Goal: Task Accomplishment & Management: Manage account settings

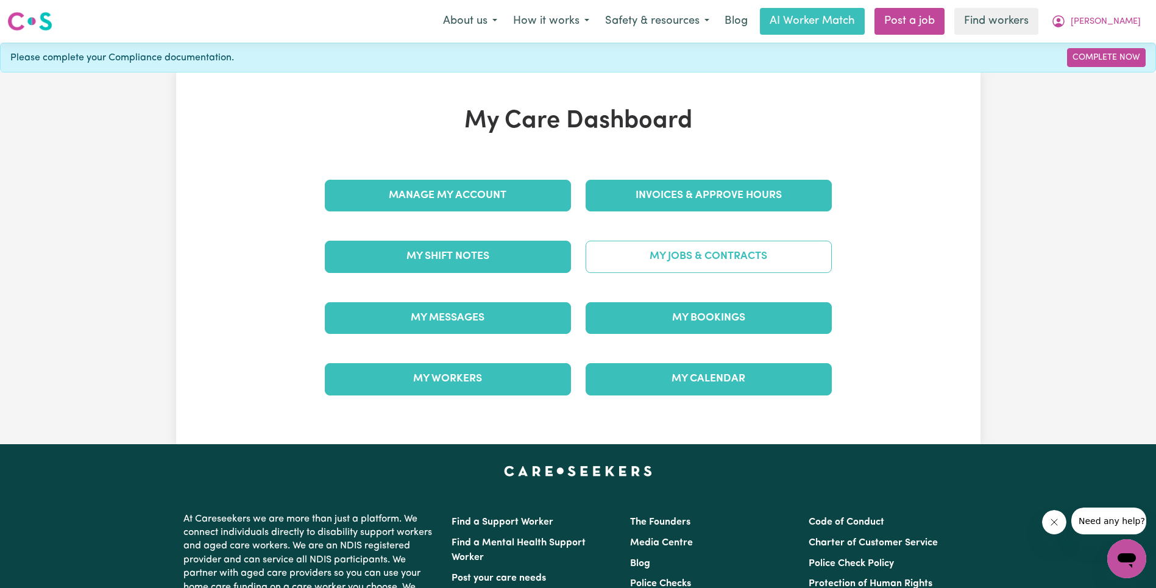
click at [663, 269] on link "My Jobs & Contracts" at bounding box center [709, 257] width 246 height 32
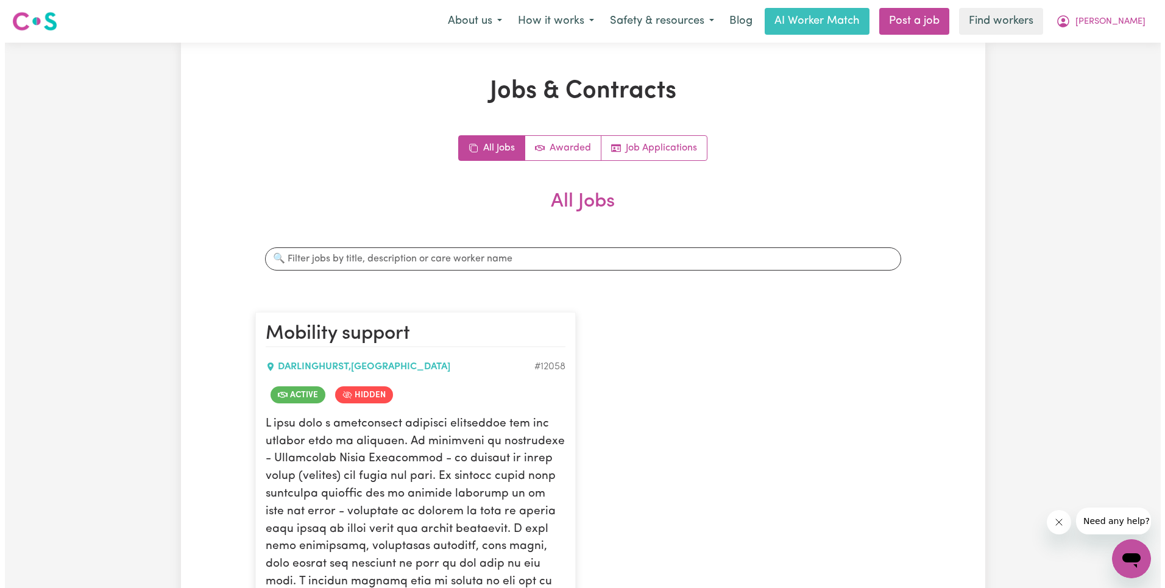
scroll to position [240, 0]
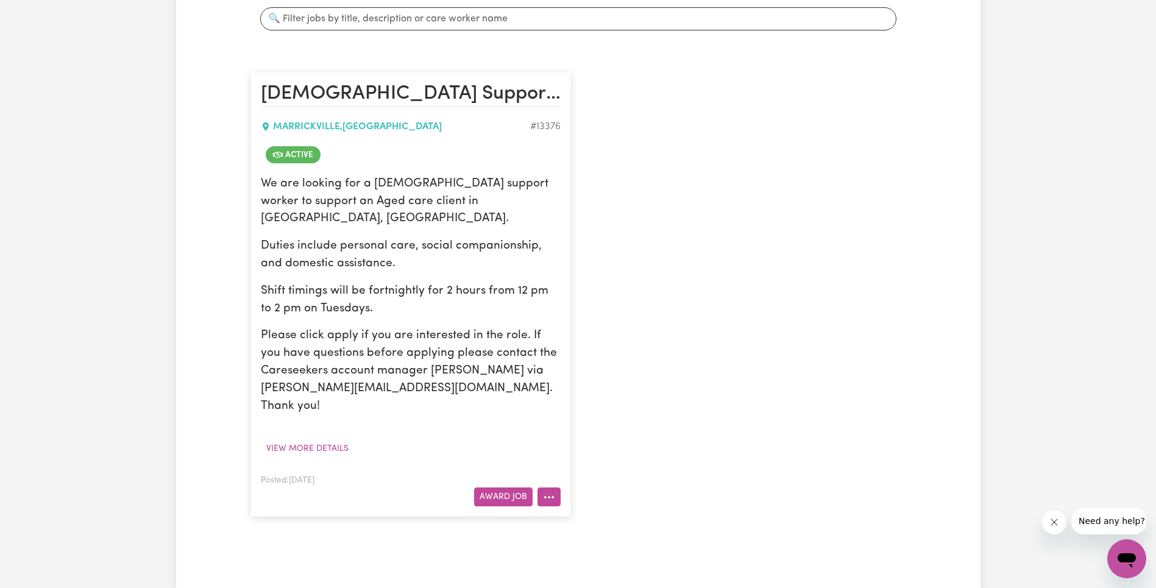
drag, startPoint x: 543, startPoint y: 464, endPoint x: 557, endPoint y: 466, distance: 14.2
click at [543, 491] on icon "More options" at bounding box center [549, 497] width 12 height 12
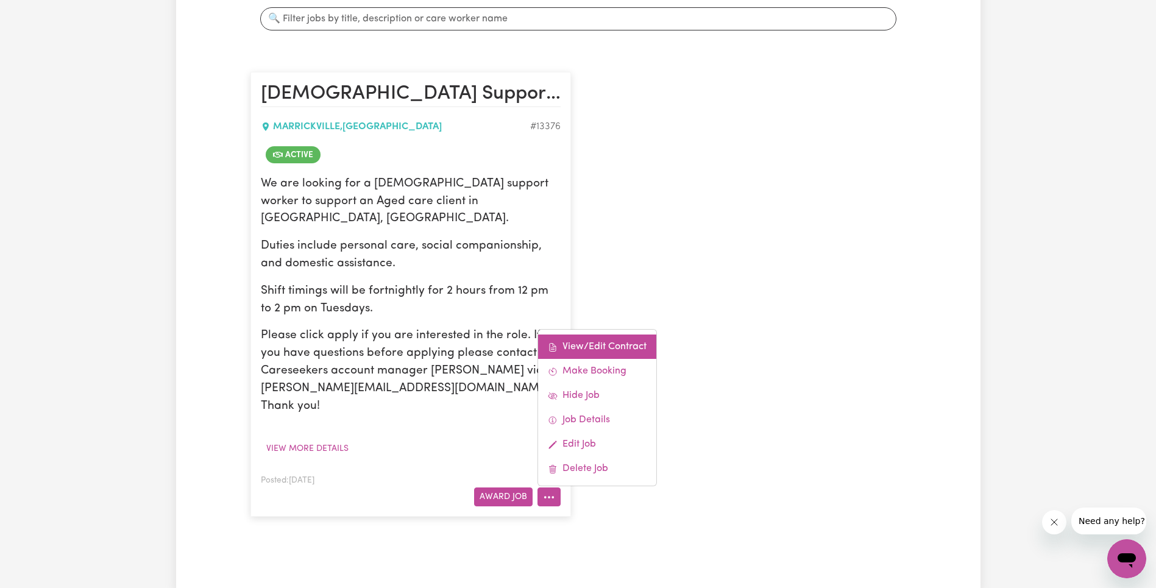
click at [602, 334] on link "View/Edit Contract" at bounding box center [597, 346] width 118 height 24
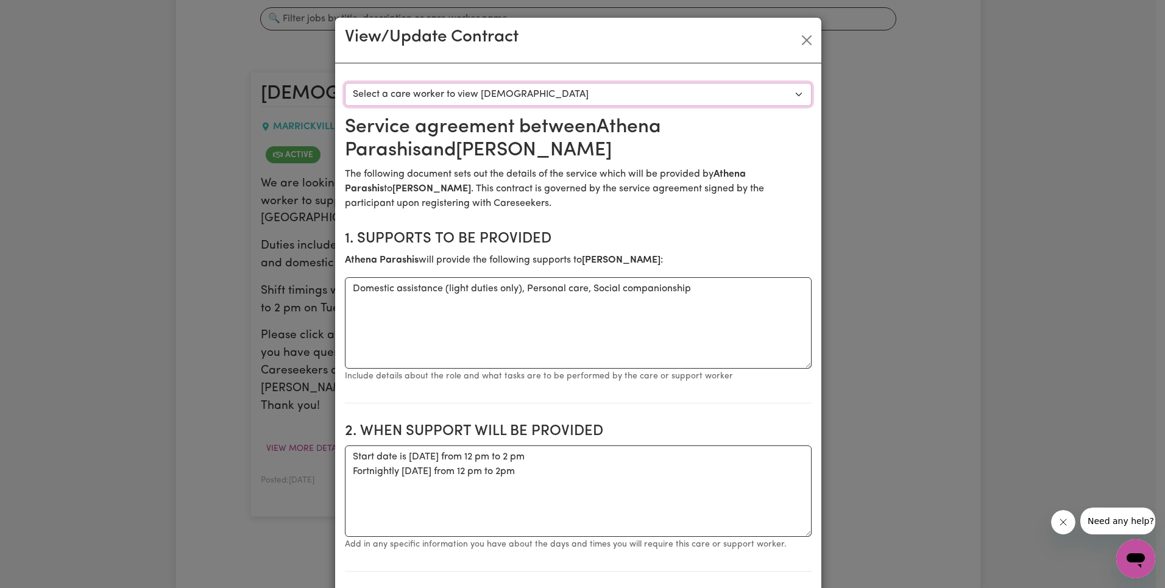
click at [535, 97] on select "Select a care worker to view [DEMOGRAPHIC_DATA] #9687 - [PERSON_NAME] (contract…" at bounding box center [578, 94] width 467 height 23
select select "9299"
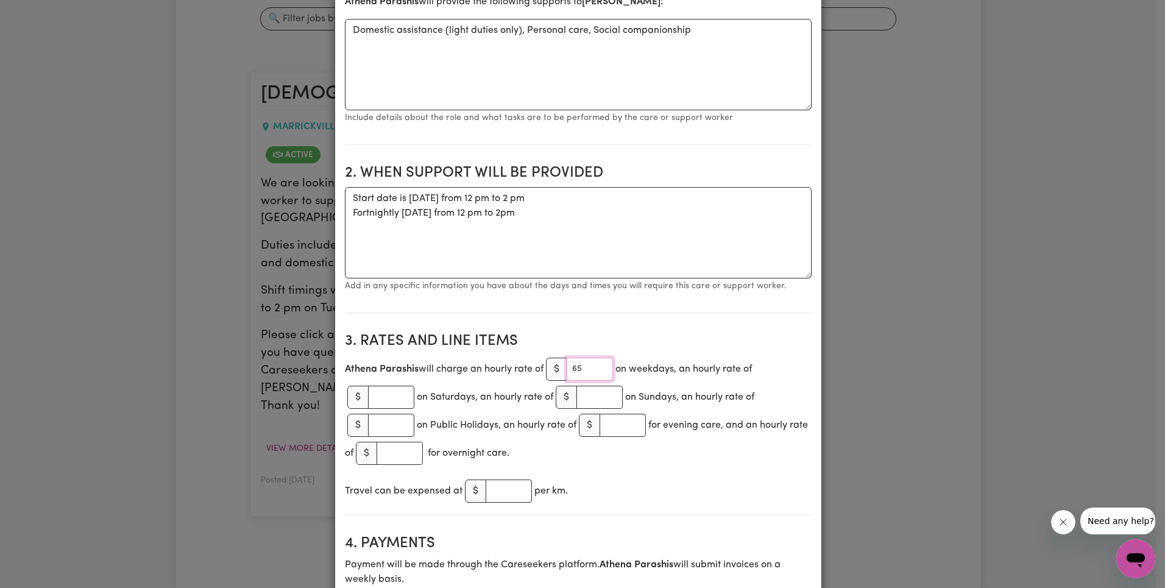
click at [576, 371] on input "65" at bounding box center [590, 369] width 46 height 23
paste input "3.27"
type input "63.27"
click at [659, 333] on h2 "3. Rates and Line Items" at bounding box center [578, 342] width 467 height 18
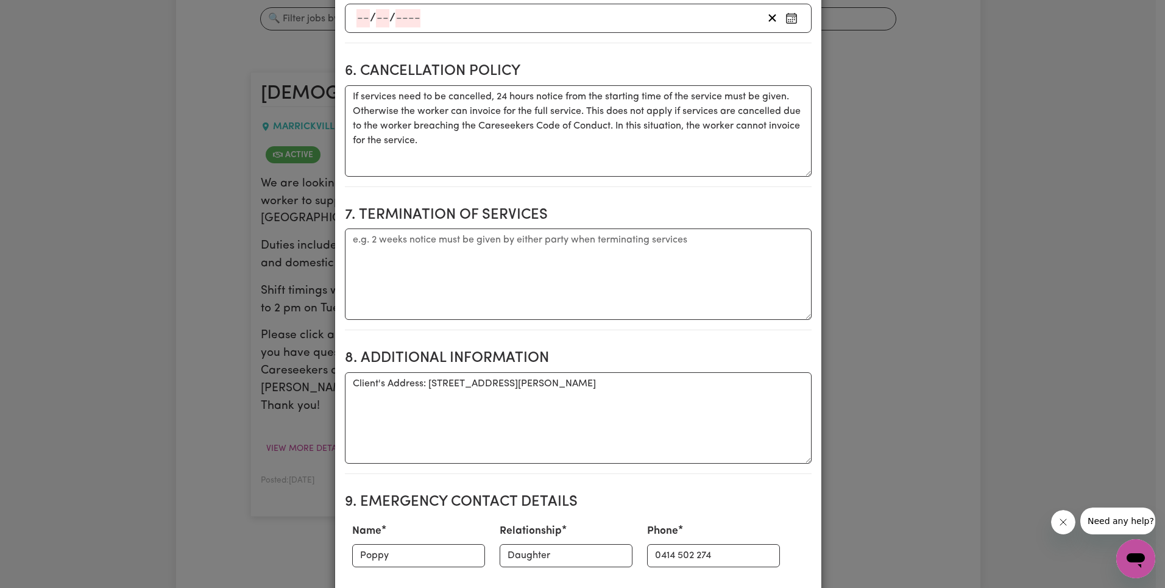
scroll to position [1560, 0]
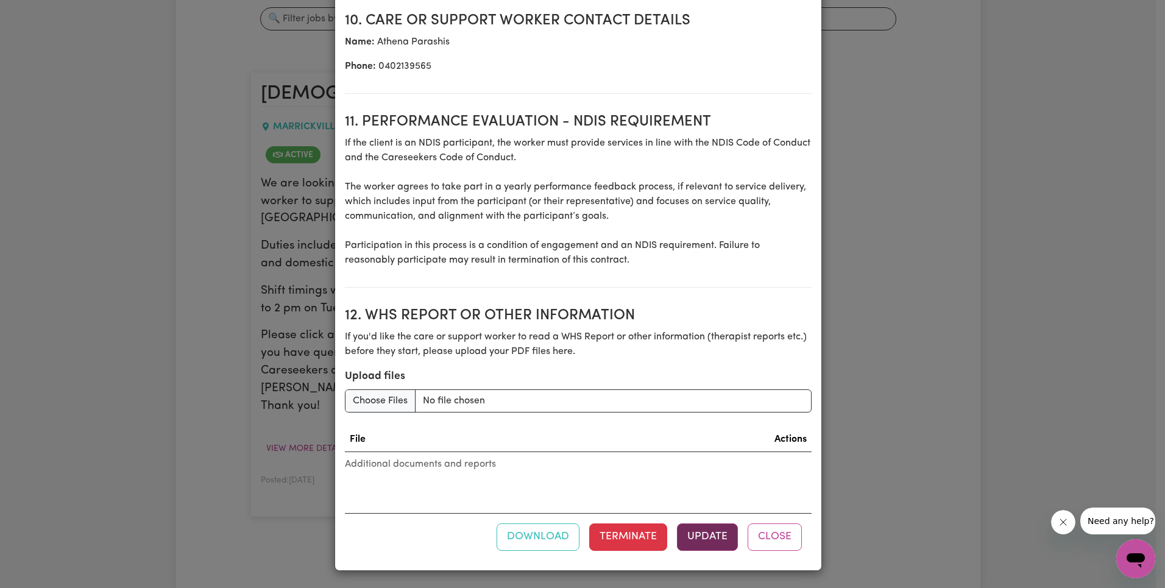
click at [718, 537] on button "Update" at bounding box center [707, 536] width 61 height 27
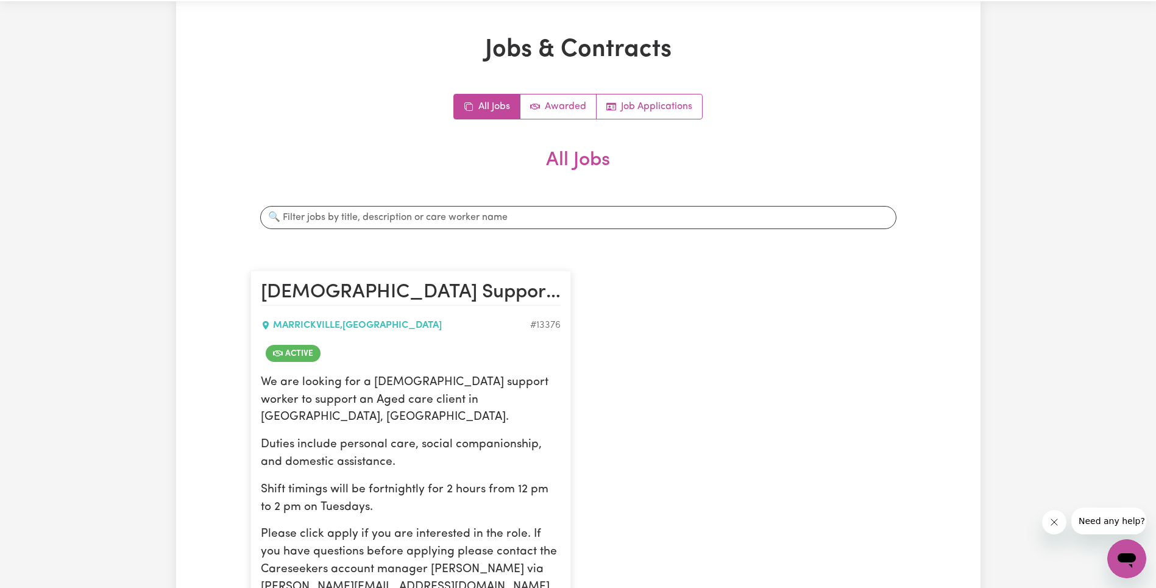
scroll to position [0, 0]
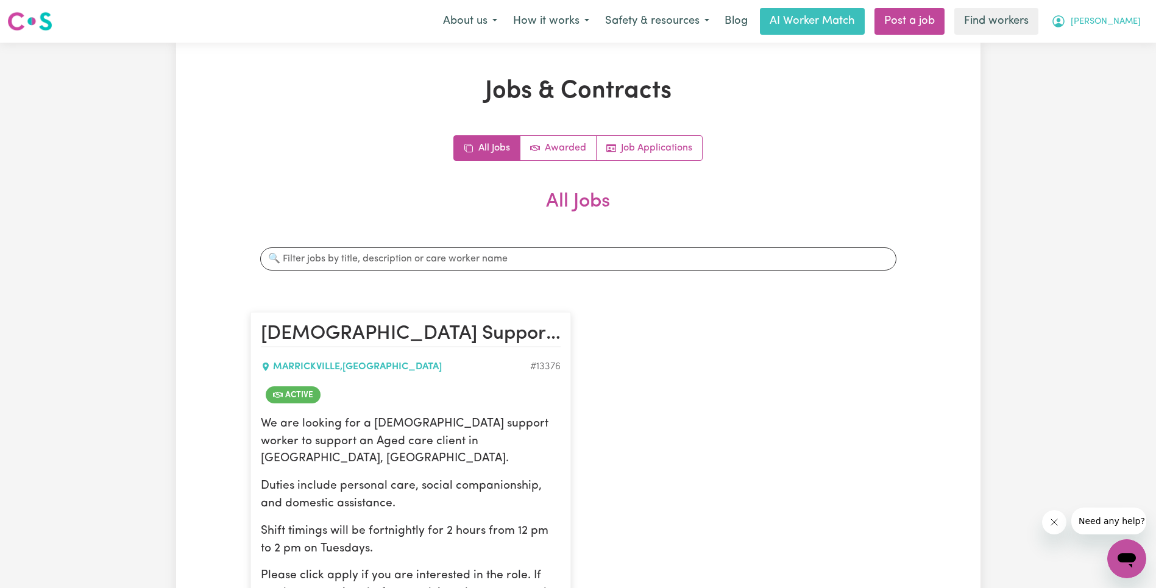
click at [1128, 21] on span "[PERSON_NAME]" at bounding box center [1105, 21] width 70 height 13
click at [1098, 65] on link "Logout" at bounding box center [1100, 69] width 96 height 23
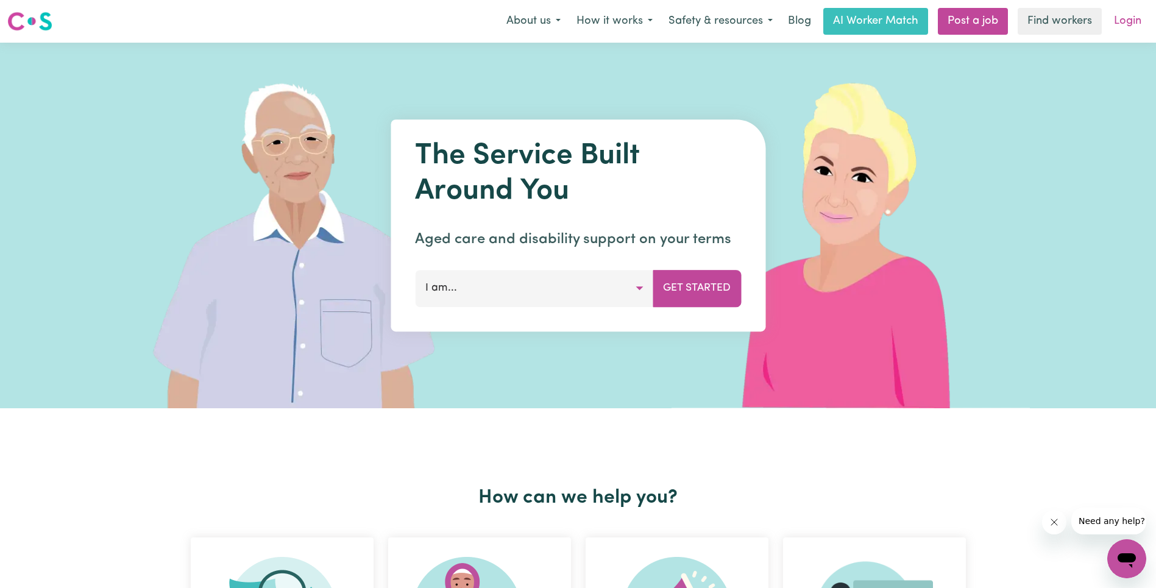
click at [1124, 20] on link "Login" at bounding box center [1127, 21] width 42 height 27
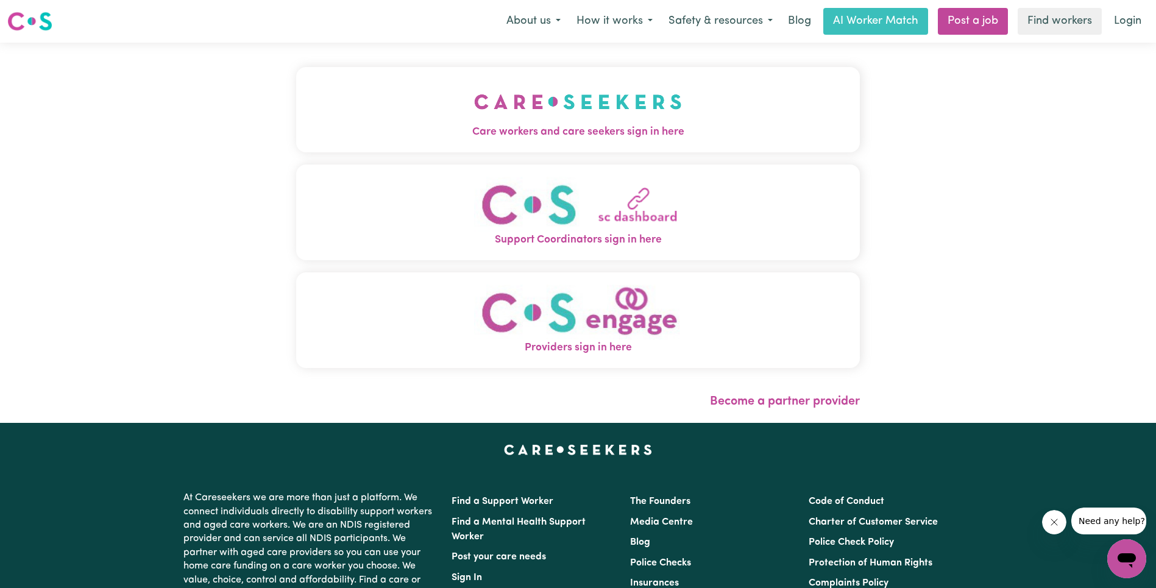
click at [474, 114] on img "Care workers and care seekers sign in here" at bounding box center [578, 101] width 208 height 45
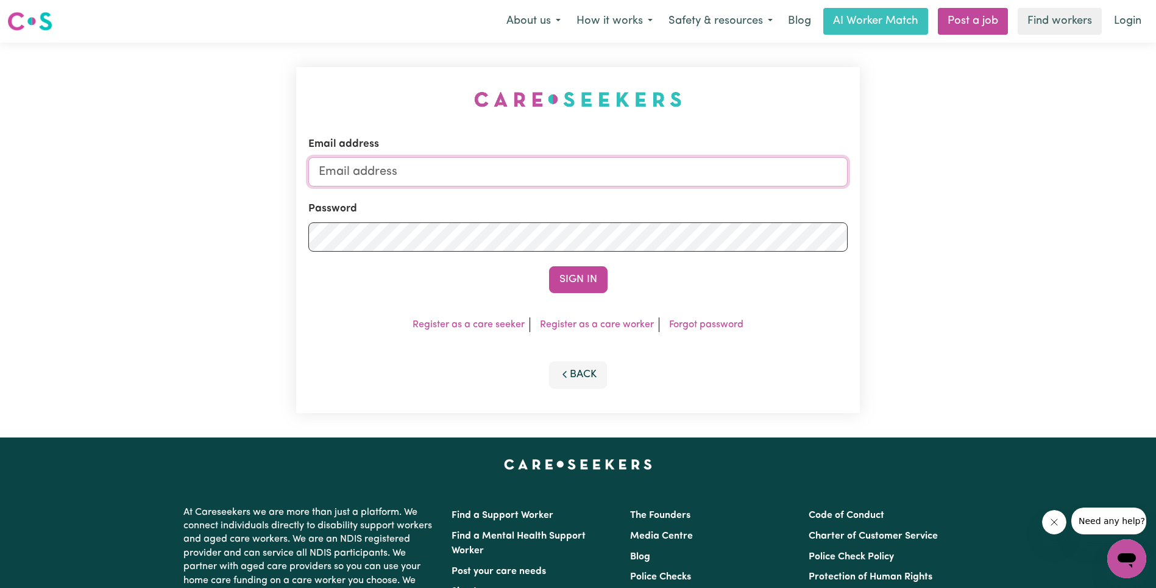
click at [593, 183] on input "Email address" at bounding box center [577, 171] width 539 height 29
type input "[EMAIL_ADDRESS][DOMAIN_NAME]"
click at [575, 286] on button "Sign In" at bounding box center [578, 279] width 58 height 27
